Goal: Navigation & Orientation: Find specific page/section

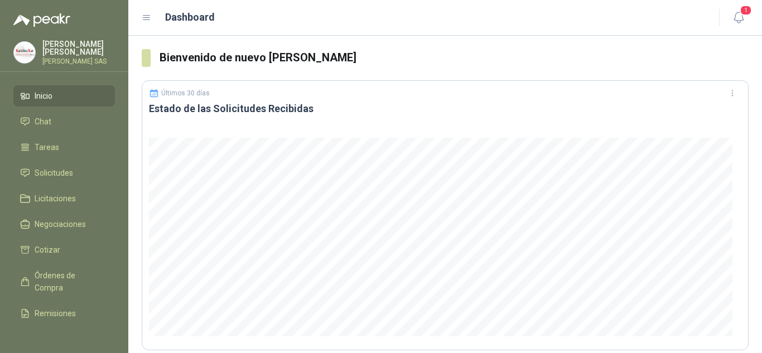
scroll to position [335, 0]
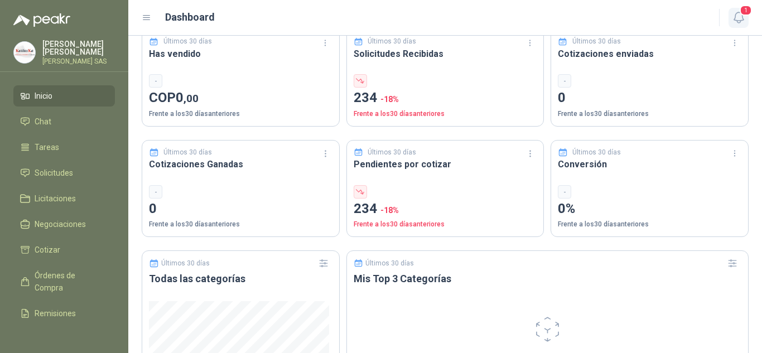
click at [735, 23] on icon "button" at bounding box center [739, 18] width 14 height 14
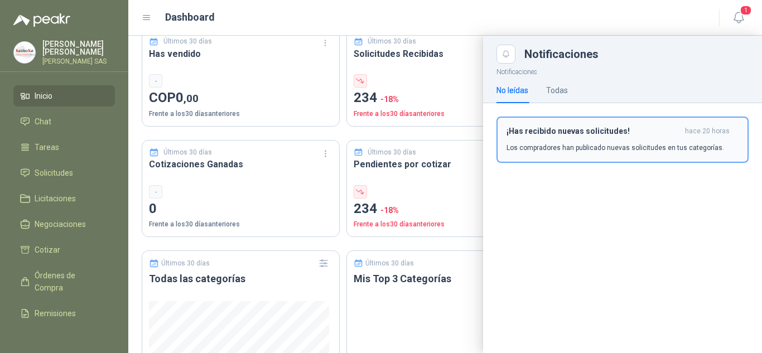
click at [565, 139] on div "¡Has recibido nuevas solicitudes! hace 20 horas Los compradores han publicado n…" at bounding box center [623, 140] width 232 height 26
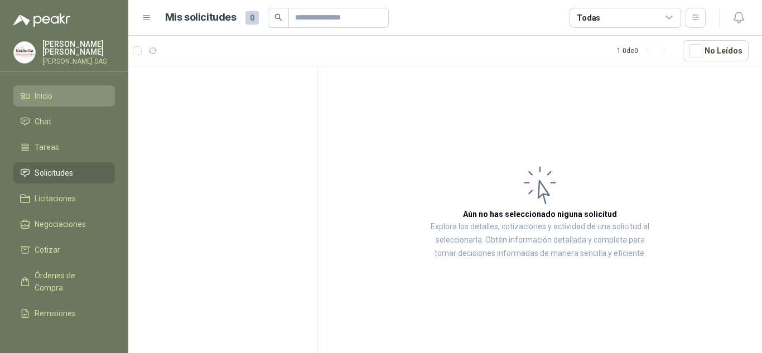
click at [49, 92] on span "Inicio" at bounding box center [44, 96] width 18 height 12
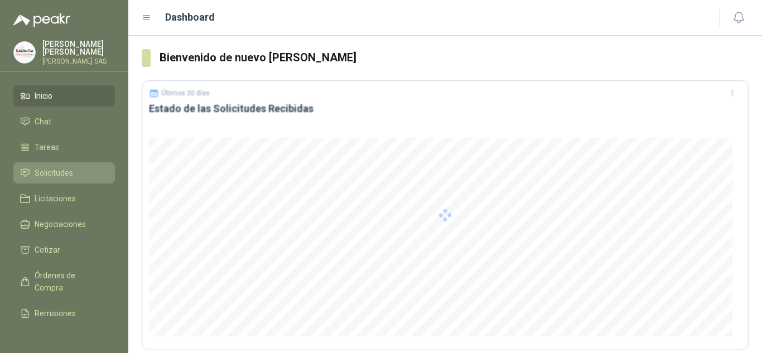
click at [45, 177] on span "Solicitudes" at bounding box center [54, 173] width 39 height 12
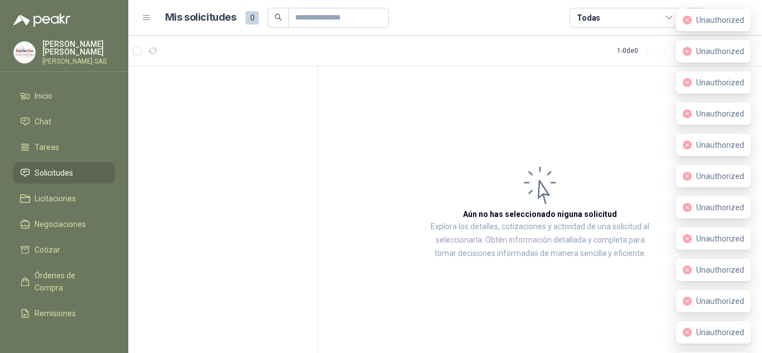
click at [68, 167] on span "Solicitudes" at bounding box center [54, 173] width 39 height 12
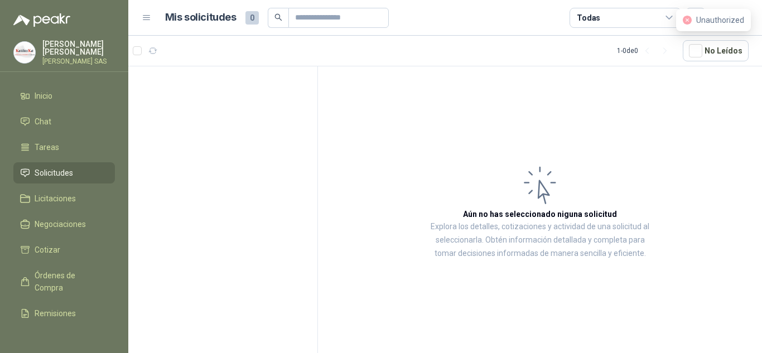
click at [68, 167] on span "Solicitudes" at bounding box center [54, 173] width 39 height 12
click at [60, 83] on menu "[PERSON_NAME] [PERSON_NAME] SAS Inicio Chat Tareas Solicitudes Licitaciones Neg…" at bounding box center [64, 176] width 128 height 353
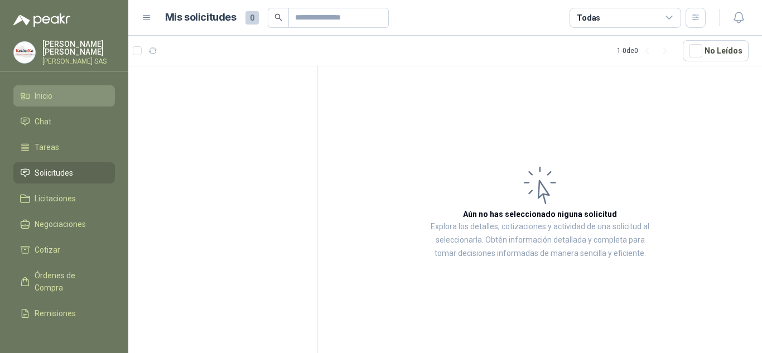
click at [51, 91] on span "Inicio" at bounding box center [44, 96] width 18 height 12
